Goal: Information Seeking & Learning: Learn about a topic

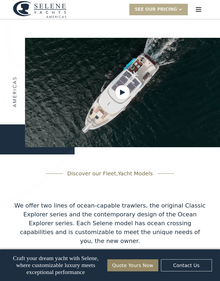
scroll to position [720, 0]
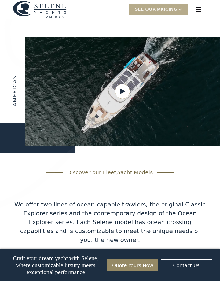
click at [201, 8] on img "menu" at bounding box center [199, 10] width 8 height 8
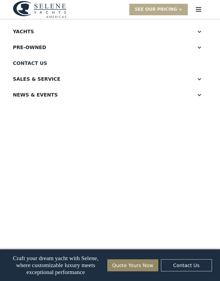
click at [22, 30] on div "Yachts" at bounding box center [104, 31] width 183 height 7
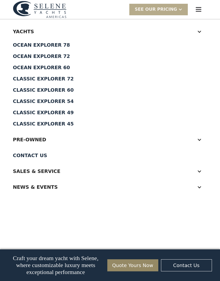
click at [31, 44] on div "Ocean Explorer 78" at bounding box center [110, 45] width 194 height 5
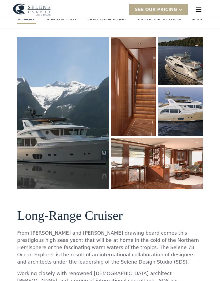
scroll to position [60, 0]
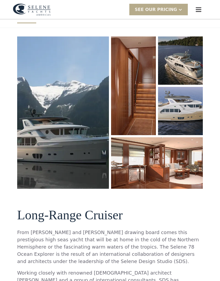
click at [59, 154] on img "open lightbox" at bounding box center [63, 112] width 92 height 152
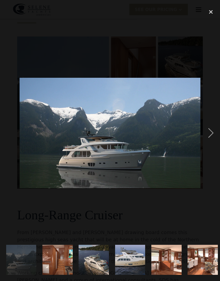
click at [210, 127] on div "next image" at bounding box center [211, 133] width 18 height 254
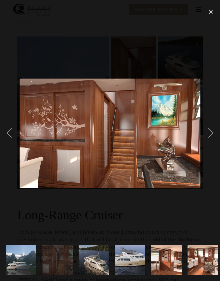
click at [210, 136] on div "next image" at bounding box center [211, 133] width 18 height 254
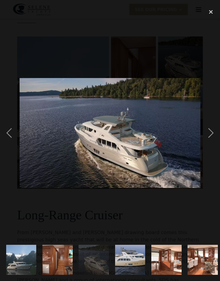
click at [212, 135] on div "next image" at bounding box center [211, 133] width 18 height 254
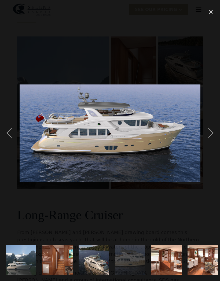
scroll to position [0, 0]
click at [213, 135] on div "next image" at bounding box center [211, 133] width 18 height 254
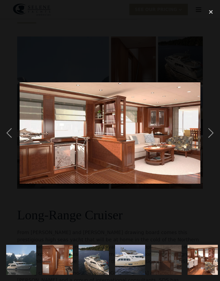
click at [211, 138] on div "next image" at bounding box center [211, 133] width 18 height 254
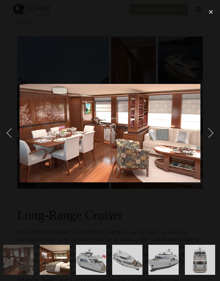
scroll to position [0, 184]
click at [212, 129] on div "next image" at bounding box center [211, 133] width 18 height 254
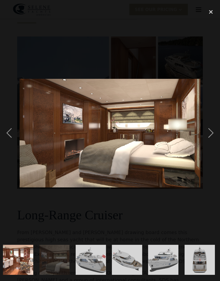
click at [208, 134] on div "next image" at bounding box center [211, 133] width 18 height 254
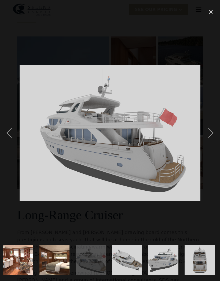
click at [210, 133] on div "next image" at bounding box center [211, 133] width 18 height 254
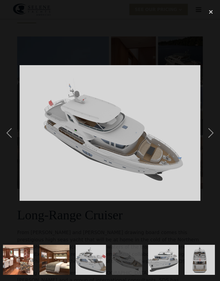
click at [210, 132] on div "next image" at bounding box center [211, 133] width 18 height 254
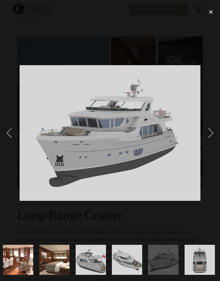
click at [212, 16] on div "close lightbox" at bounding box center [211, 12] width 18 height 12
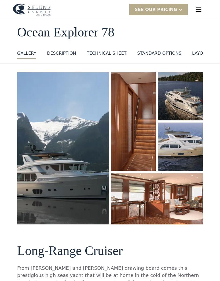
scroll to position [0, 0]
